Goal: Check status

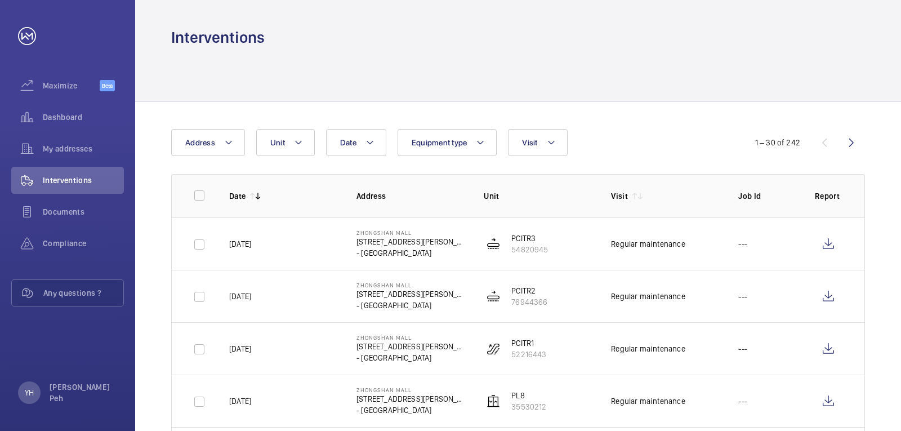
click at [434, 36] on div "Interventions" at bounding box center [518, 37] width 694 height 21
